Goal: Find specific page/section

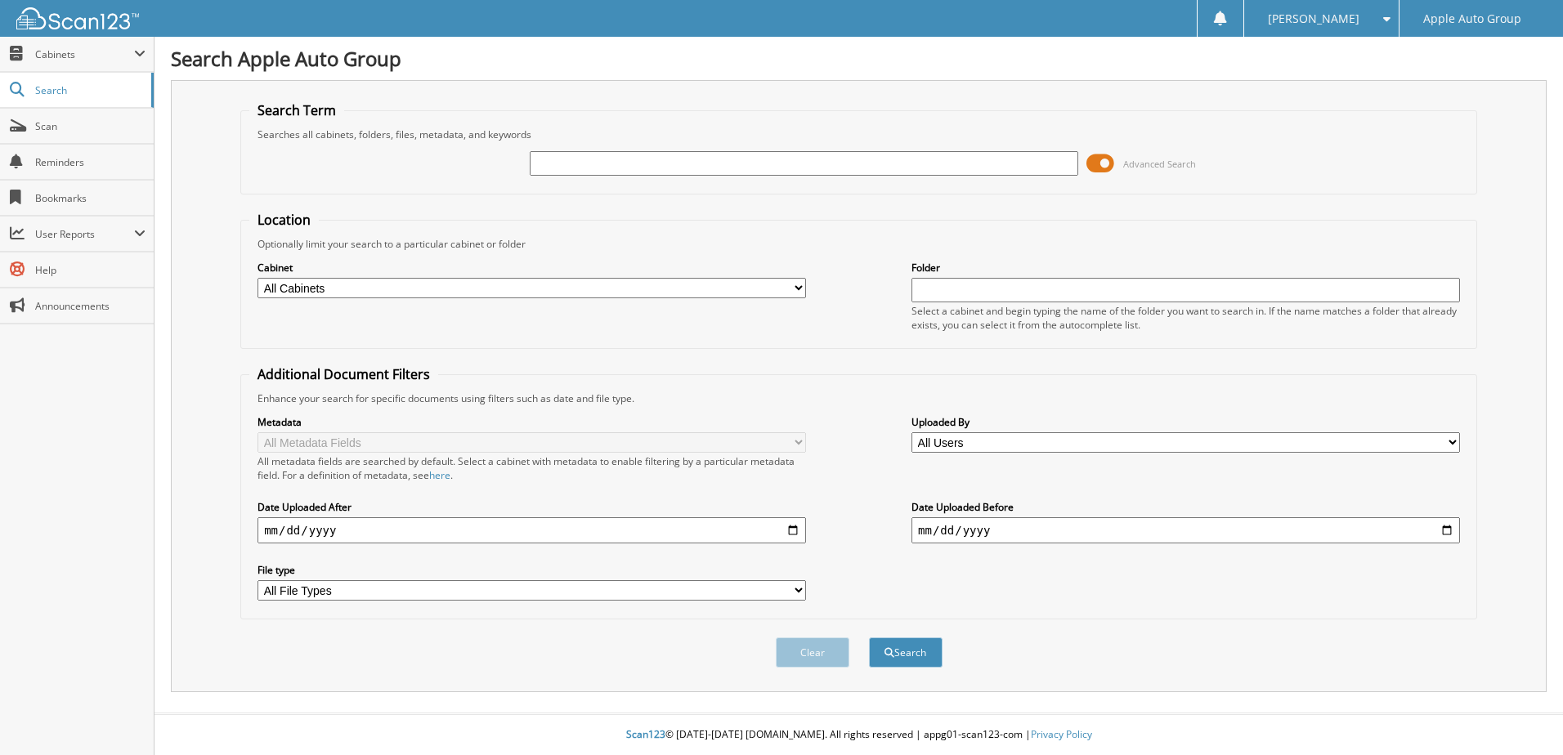
click at [738, 167] on input "text" at bounding box center [804, 163] width 548 height 25
type input "22930"
click at [869, 638] on button "Search" at bounding box center [906, 653] width 74 height 30
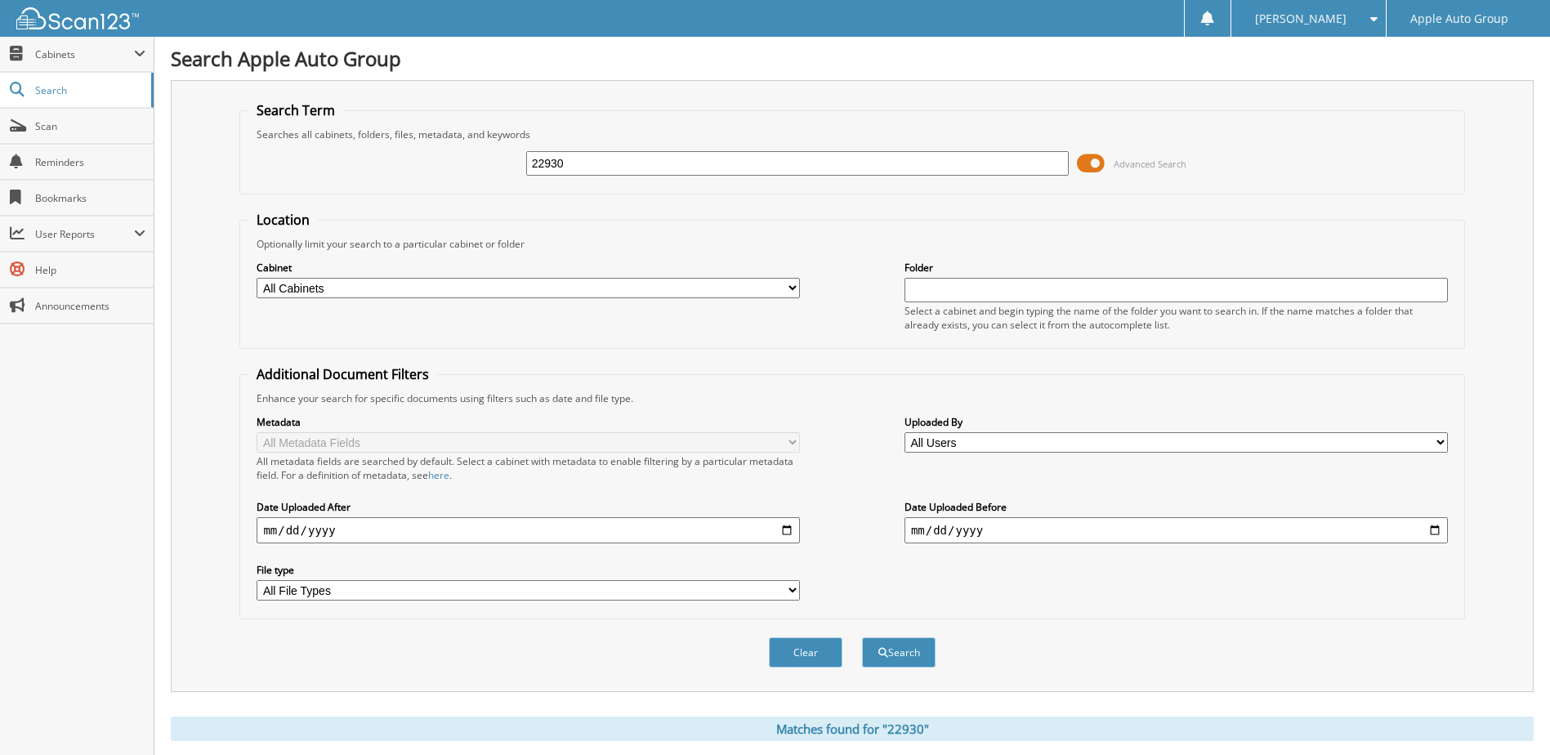
drag, startPoint x: 473, startPoint y: 163, endPoint x: 536, endPoint y: 161, distance: 63.0
click at [316, 162] on div "22930 Advanced Search" at bounding box center [851, 163] width 1207 height 44
type input "464957"
click at [862, 638] on button "Search" at bounding box center [899, 653] width 74 height 30
drag, startPoint x: 452, startPoint y: 158, endPoint x: 472, endPoint y: 151, distance: 20.7
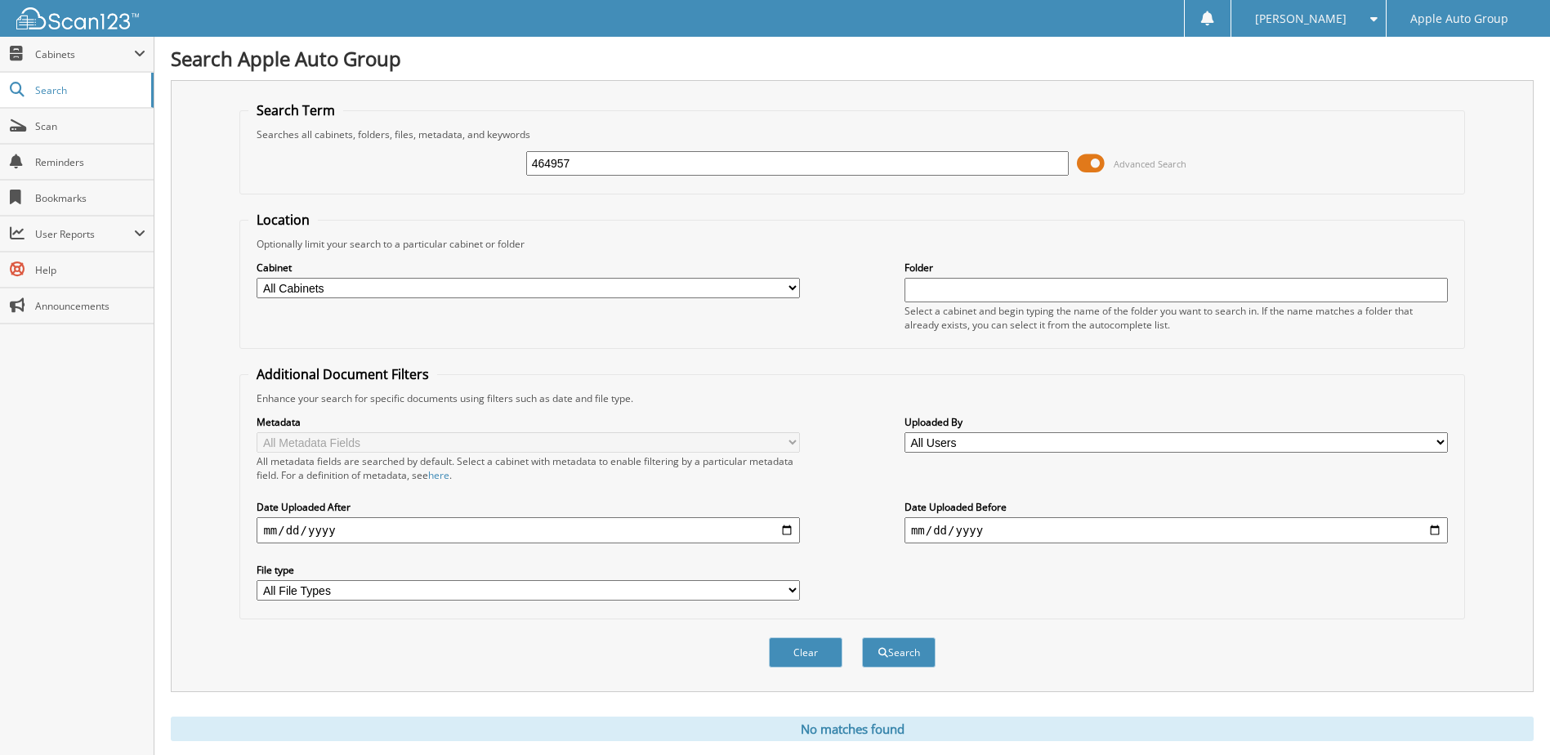
click at [415, 160] on div "464957 Advanced Search" at bounding box center [851, 163] width 1207 height 44
drag, startPoint x: 655, startPoint y: 167, endPoint x: 433, endPoint y: 166, distance: 221.5
click at [433, 166] on div "464957 Advanced Search" at bounding box center [851, 163] width 1207 height 44
type input "D9679"
click at [862, 638] on button "Search" at bounding box center [899, 653] width 74 height 30
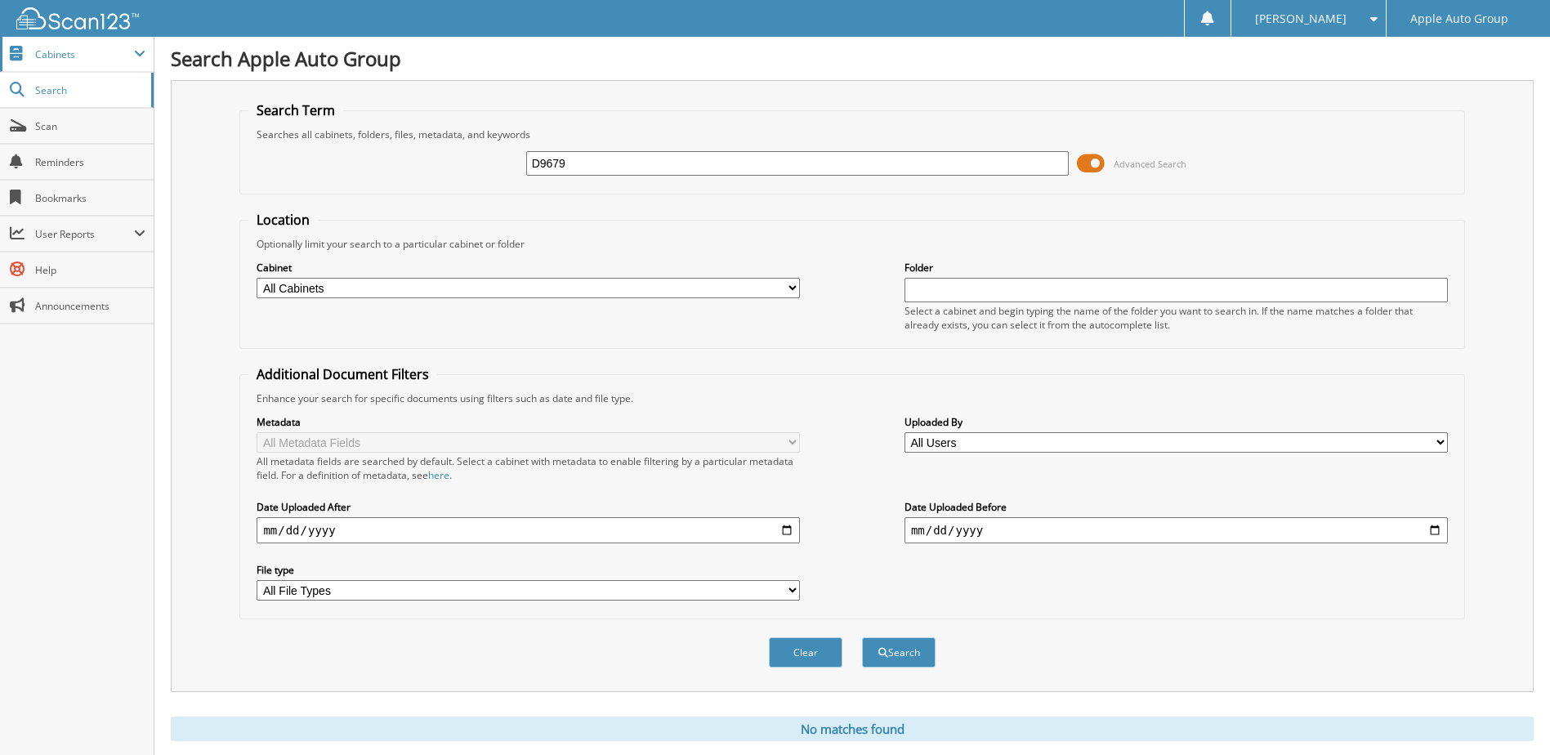
click at [62, 50] on span "Cabinets" at bounding box center [84, 54] width 99 height 14
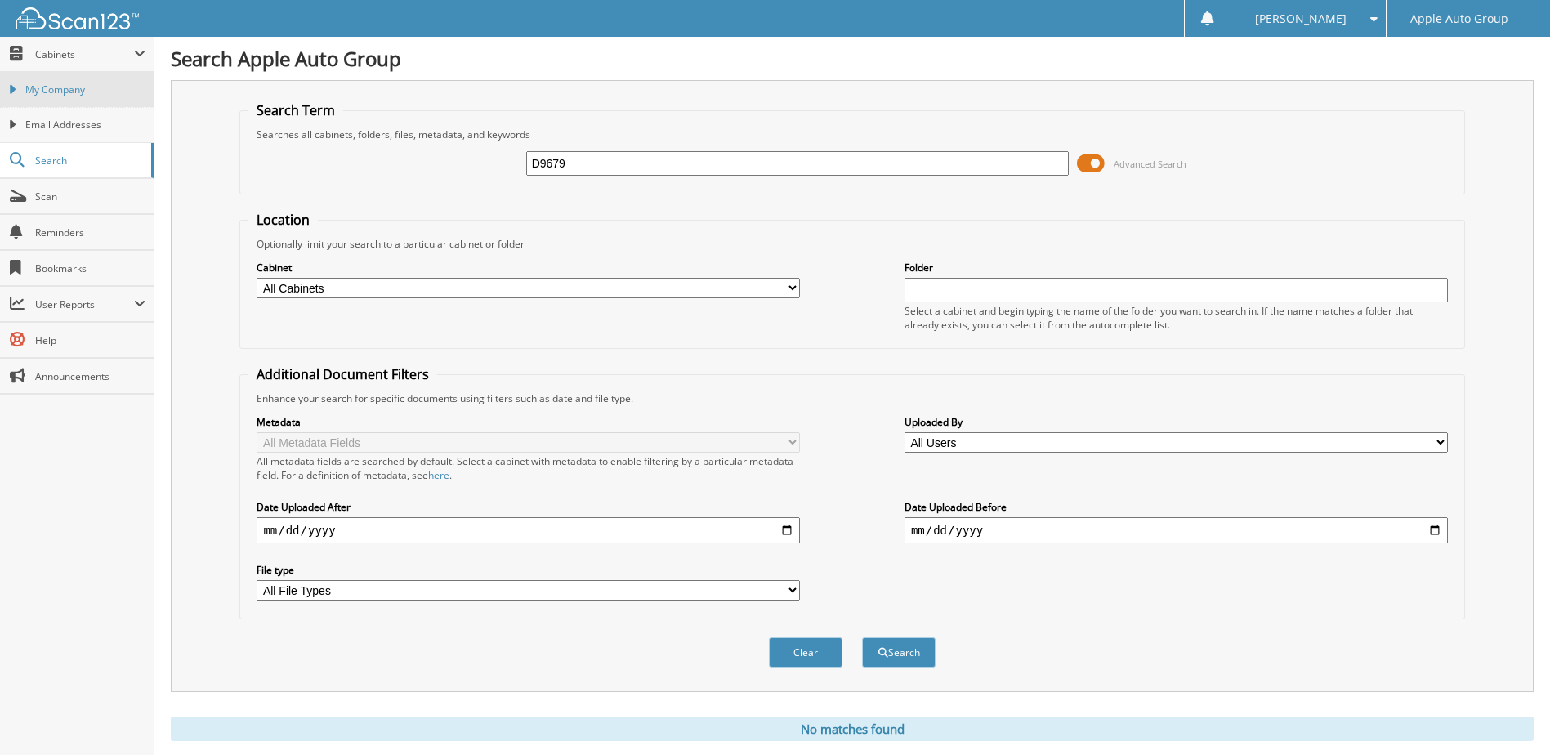
click at [51, 87] on span "My Company" at bounding box center [85, 90] width 120 height 15
